Goal: Navigation & Orientation: Find specific page/section

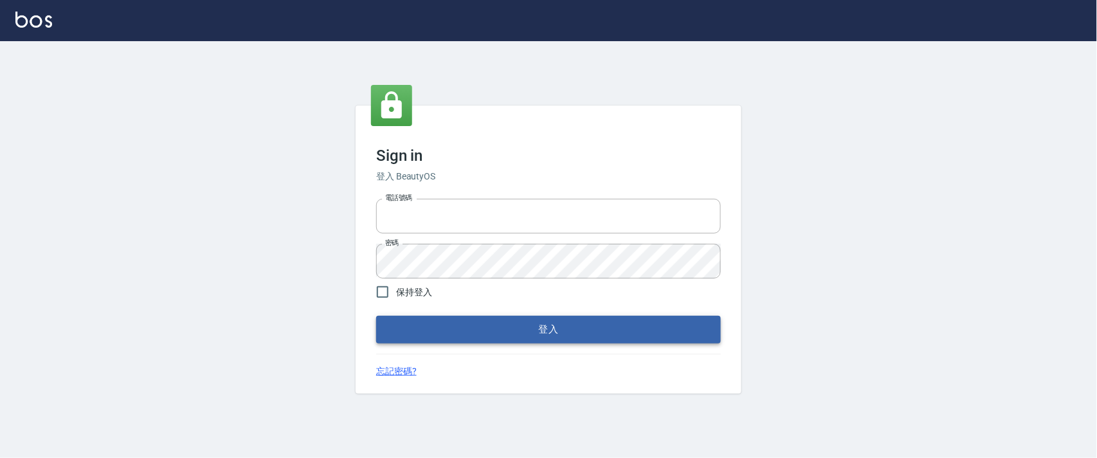
type input "0927987640"
drag, startPoint x: 548, startPoint y: 324, endPoint x: 548, endPoint y: 293, distance: 30.9
click at [548, 324] on button "登入" at bounding box center [548, 329] width 345 height 27
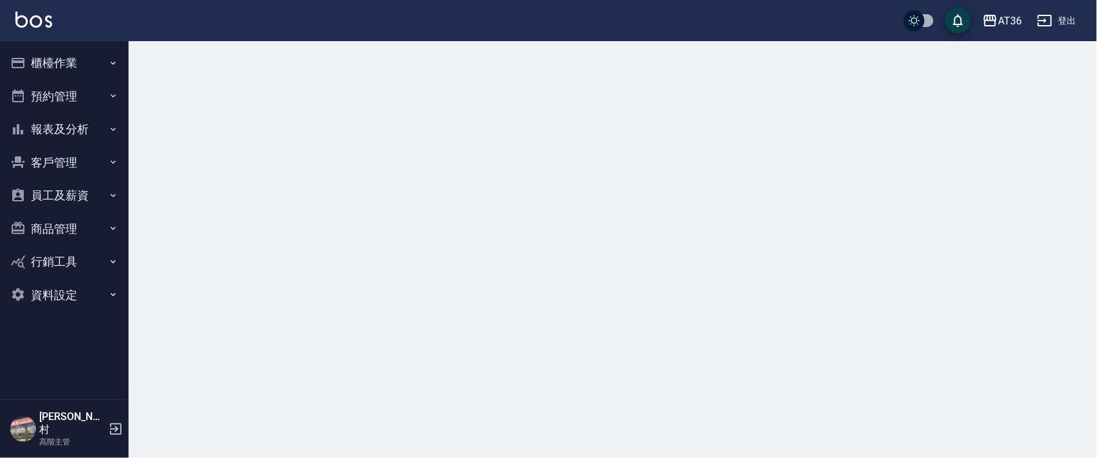
click at [59, 64] on button "櫃檯作業" at bounding box center [64, 62] width 118 height 33
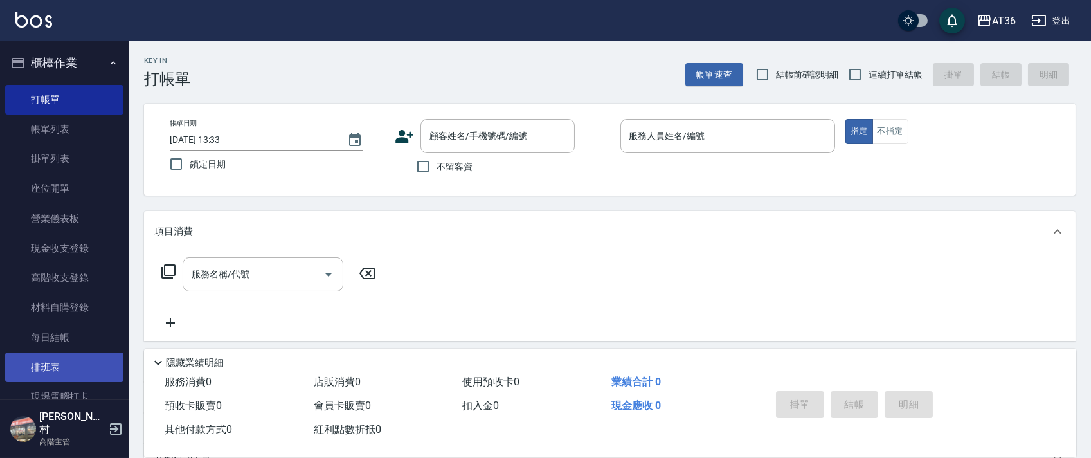
click at [68, 373] on link "排班表" at bounding box center [64, 367] width 118 height 30
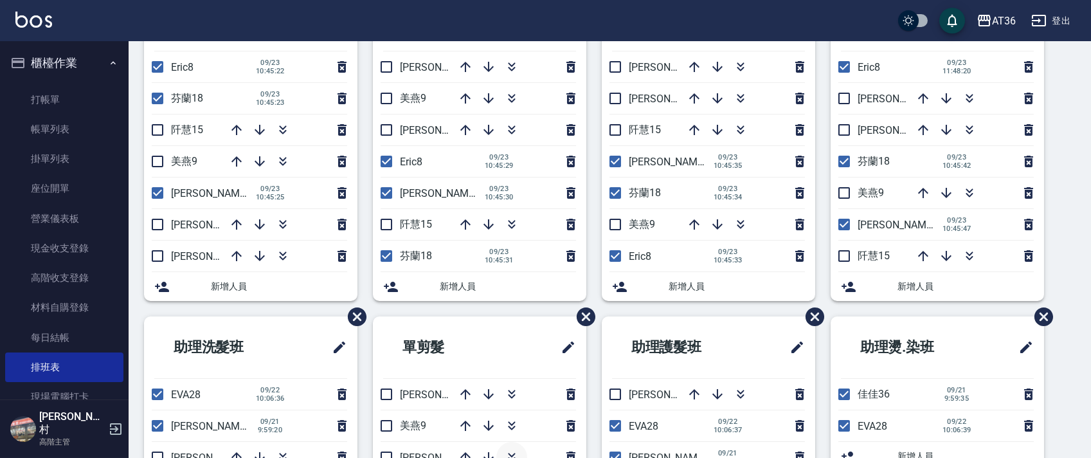
scroll to position [304, 0]
